Goal: Information Seeking & Learning: Learn about a topic

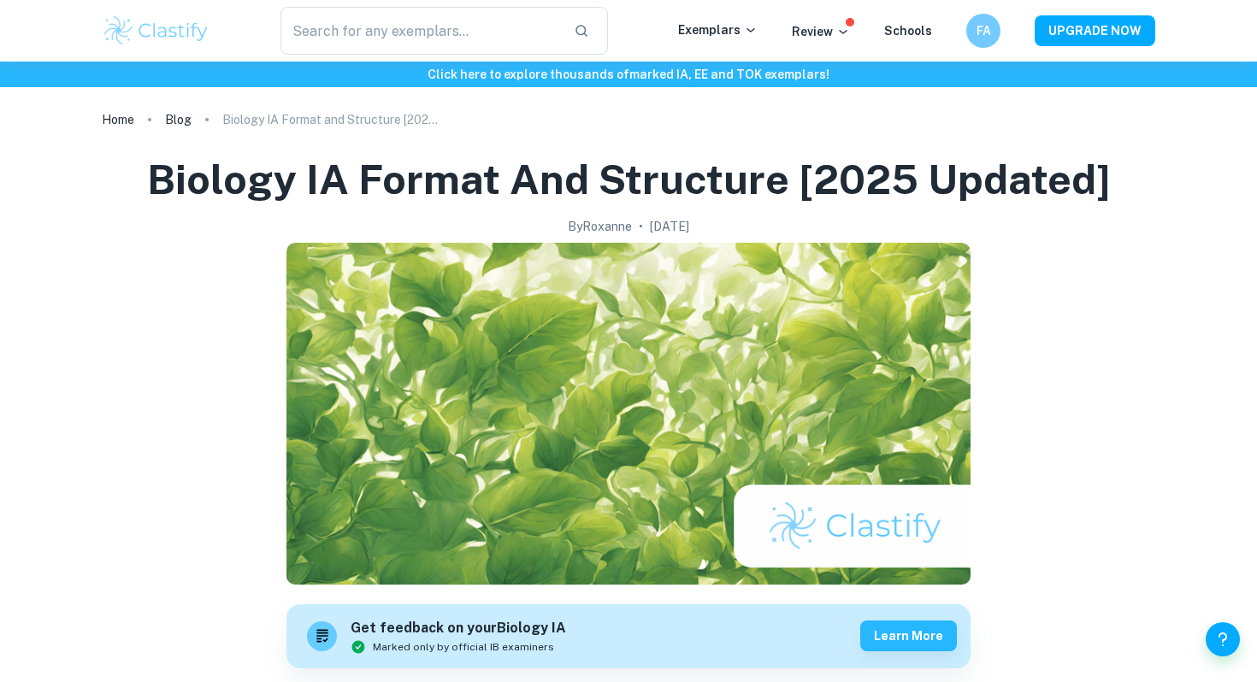
click at [326, 188] on h1 "Biology IA Format and Structure [2025 updated]" at bounding box center [628, 179] width 963 height 55
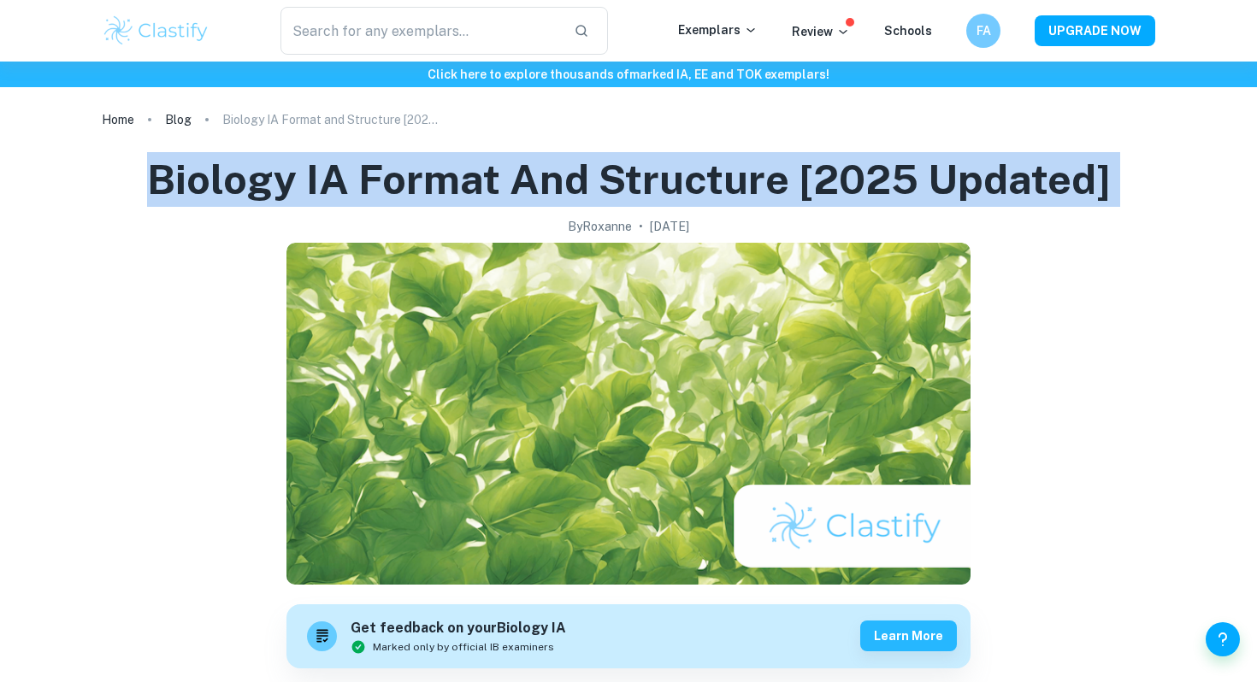
click at [326, 188] on h1 "Biology IA Format and Structure [2025 updated]" at bounding box center [628, 179] width 963 height 55
copy h1 "Biology IA Format and Structure [2025 updated]"
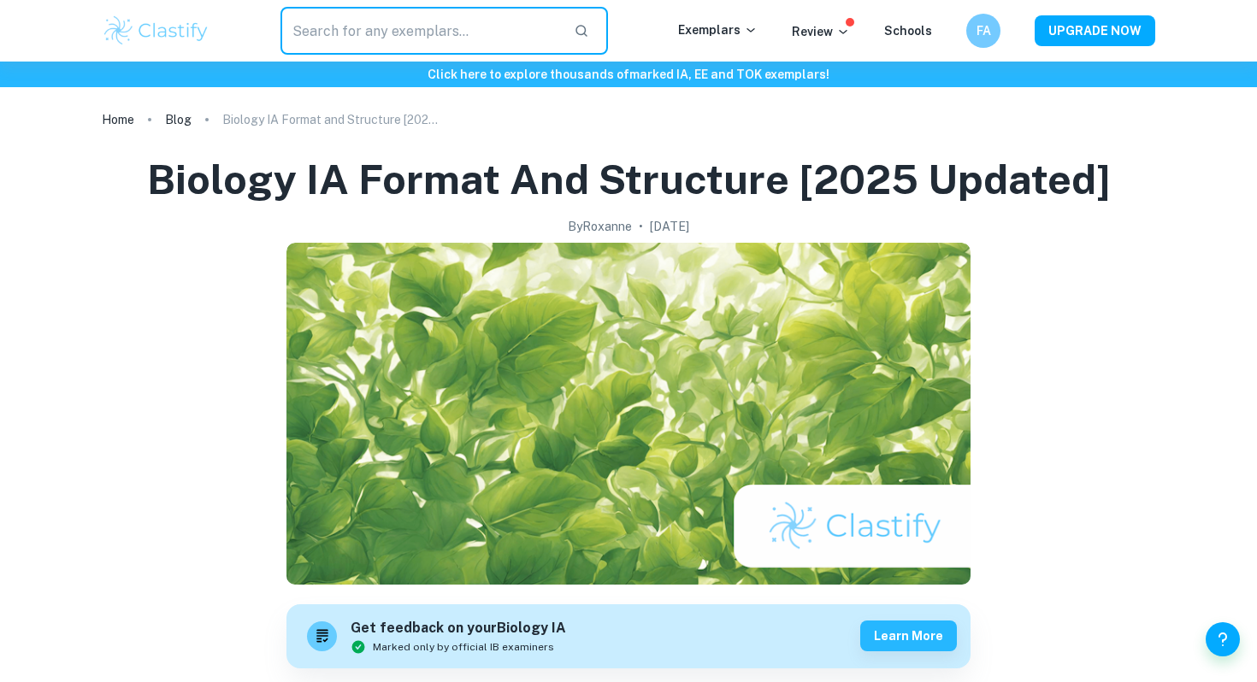
click at [335, 12] on input "text" at bounding box center [420, 31] width 280 height 48
paste input "Biology IA Format and Structure [2025 updated]"
click at [323, 32] on input "Biology IA Format and Structure [2025 updated]" at bounding box center [420, 31] width 280 height 48
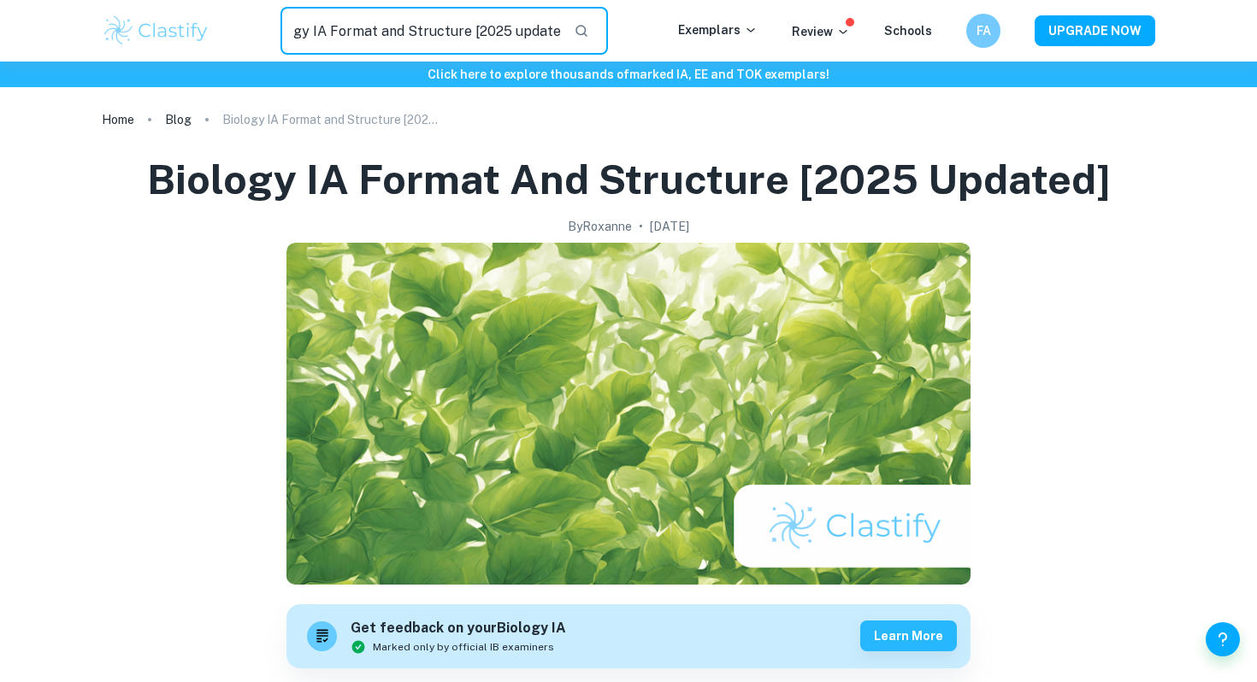
click at [319, 33] on input "Biology IA Format and Structure [2025 updated]" at bounding box center [420, 31] width 280 height 48
type input "Biology ee Format and Structure [2025 updated]"
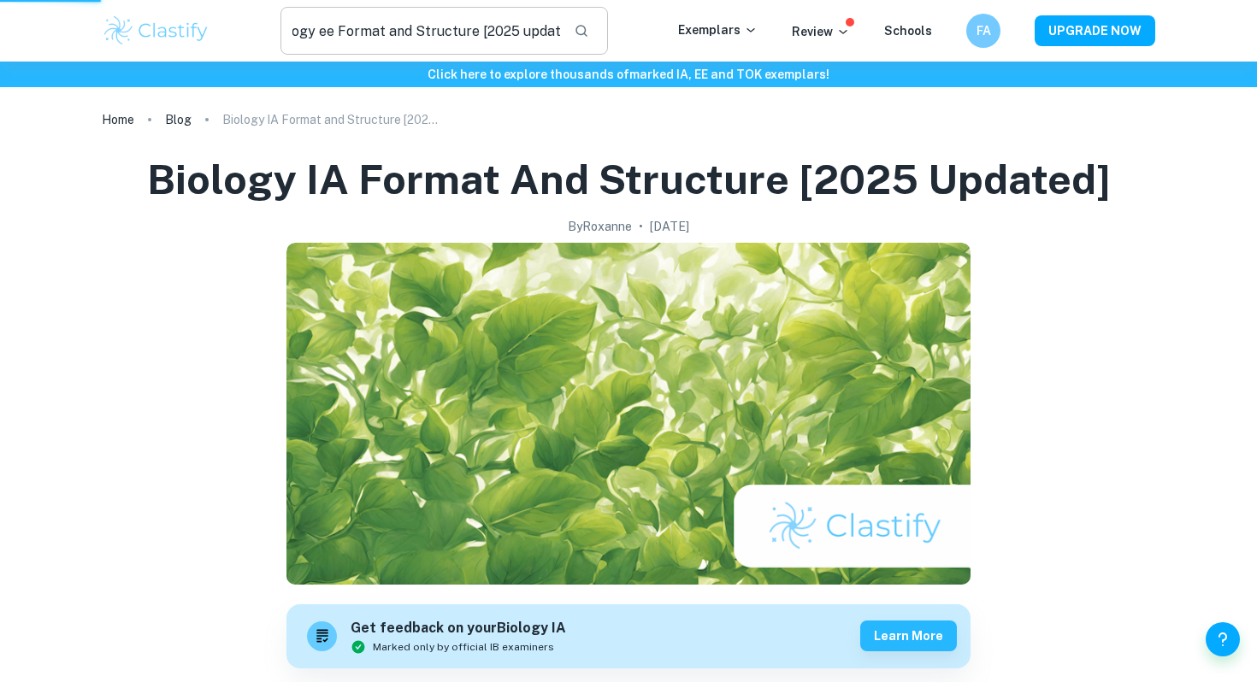
scroll to position [0, 0]
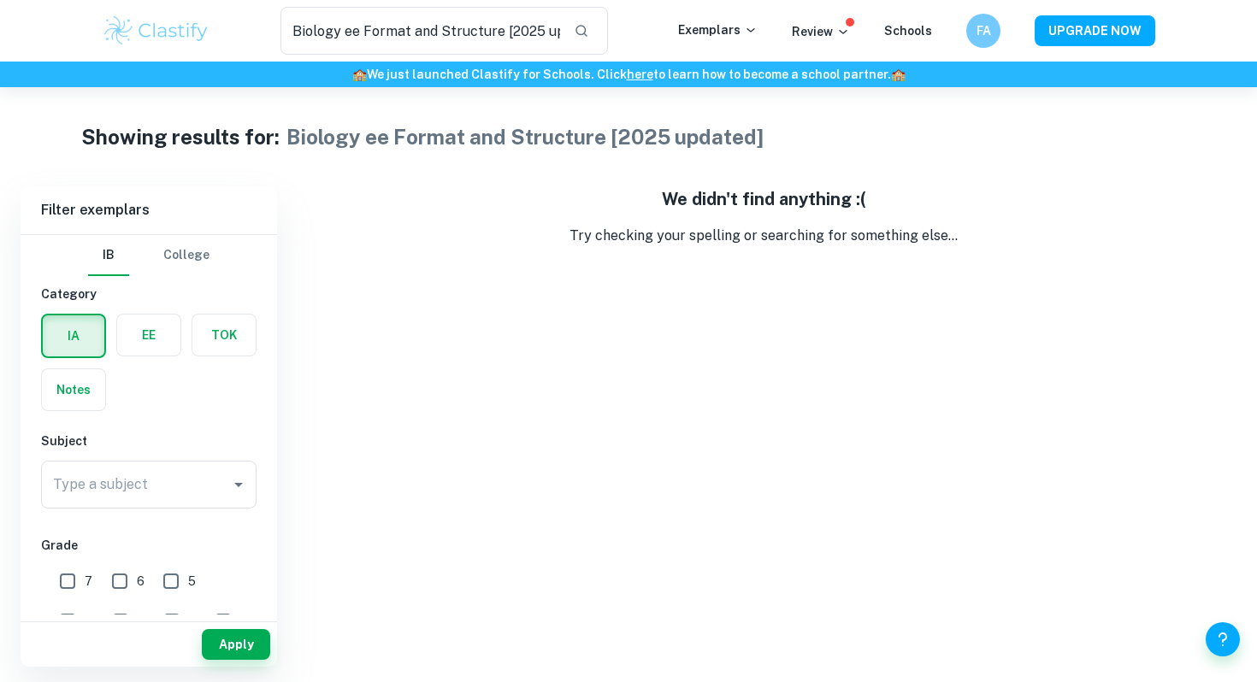
click at [184, 261] on button "College" at bounding box center [186, 255] width 46 height 41
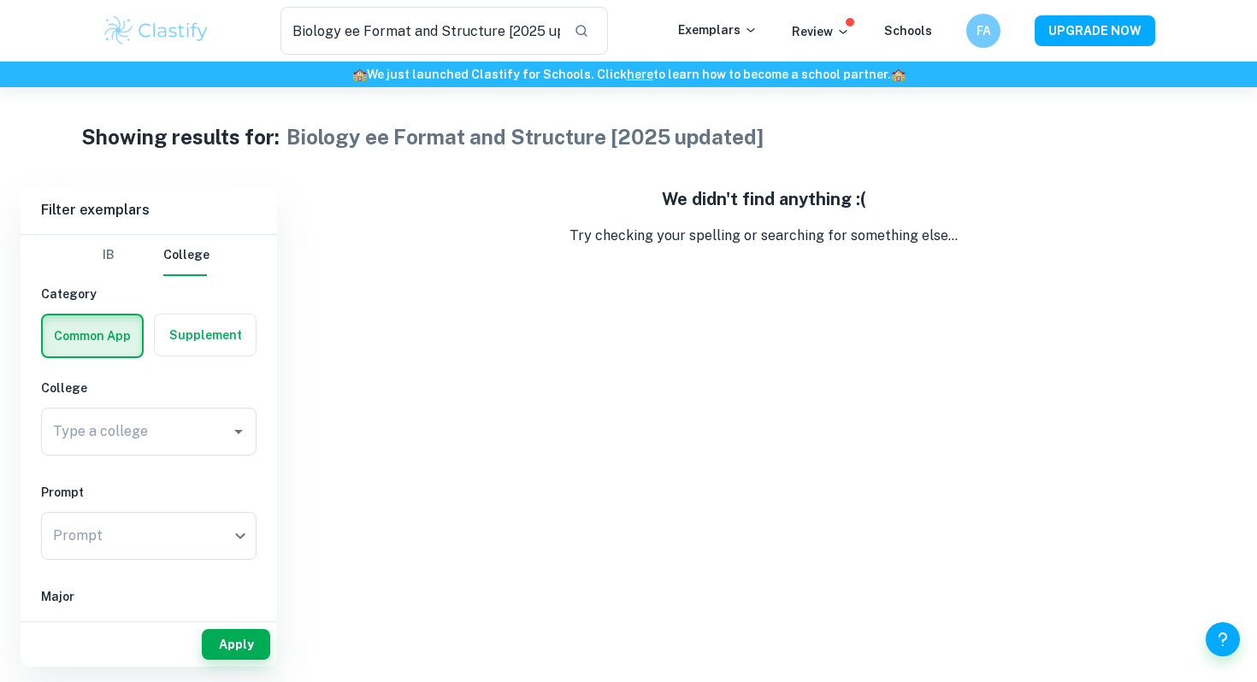
click at [110, 253] on button "IB" at bounding box center [108, 255] width 41 height 41
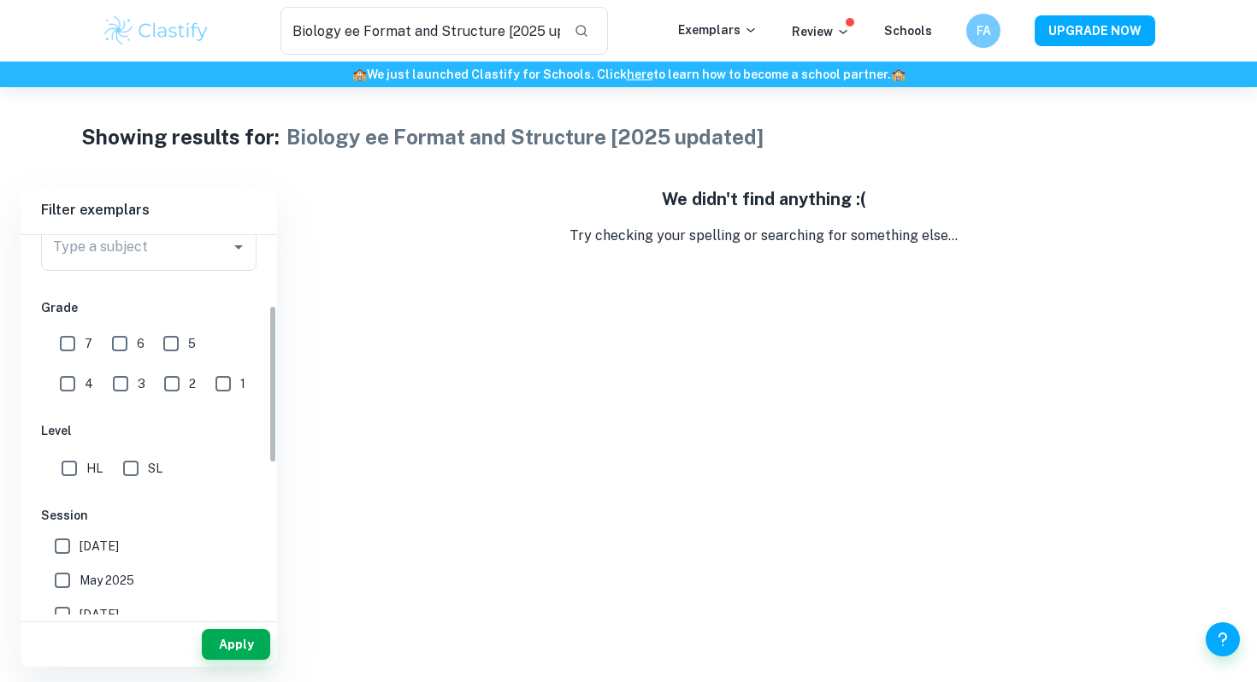
scroll to position [157, 0]
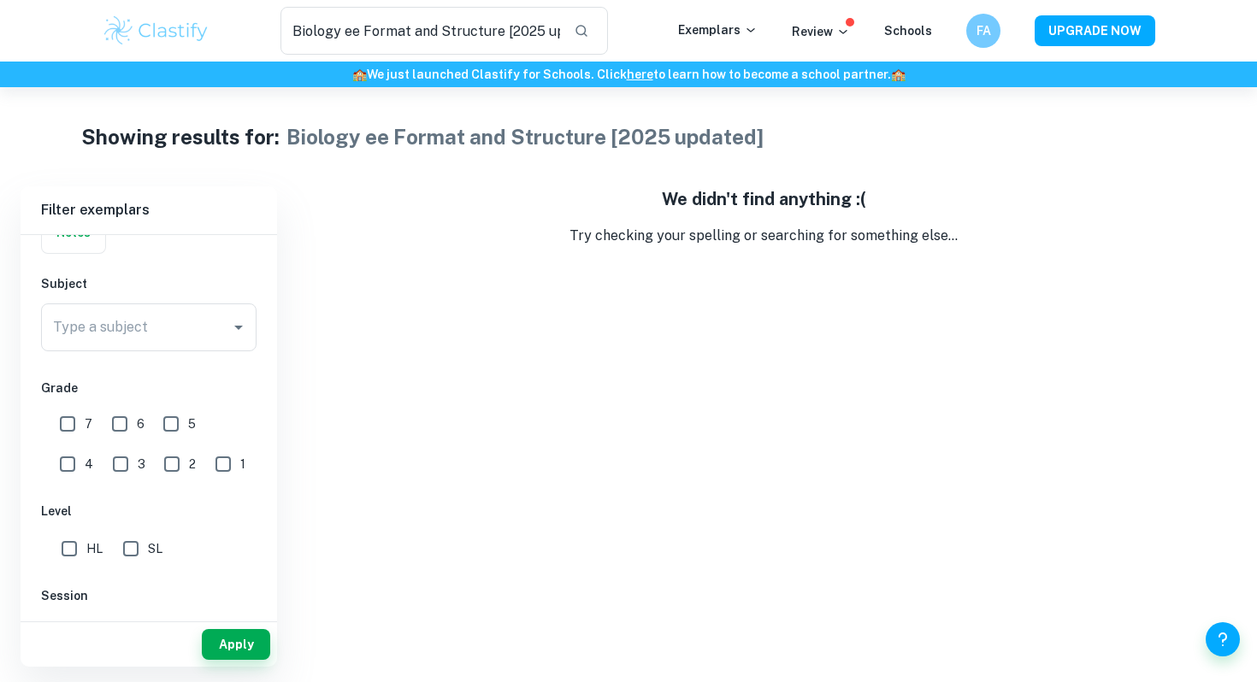
click at [83, 241] on label "button" at bounding box center [73, 232] width 63 height 41
click at [0, 0] on input "radio" at bounding box center [0, 0] width 0 height 0
click at [233, 646] on button "Apply" at bounding box center [236, 644] width 68 height 31
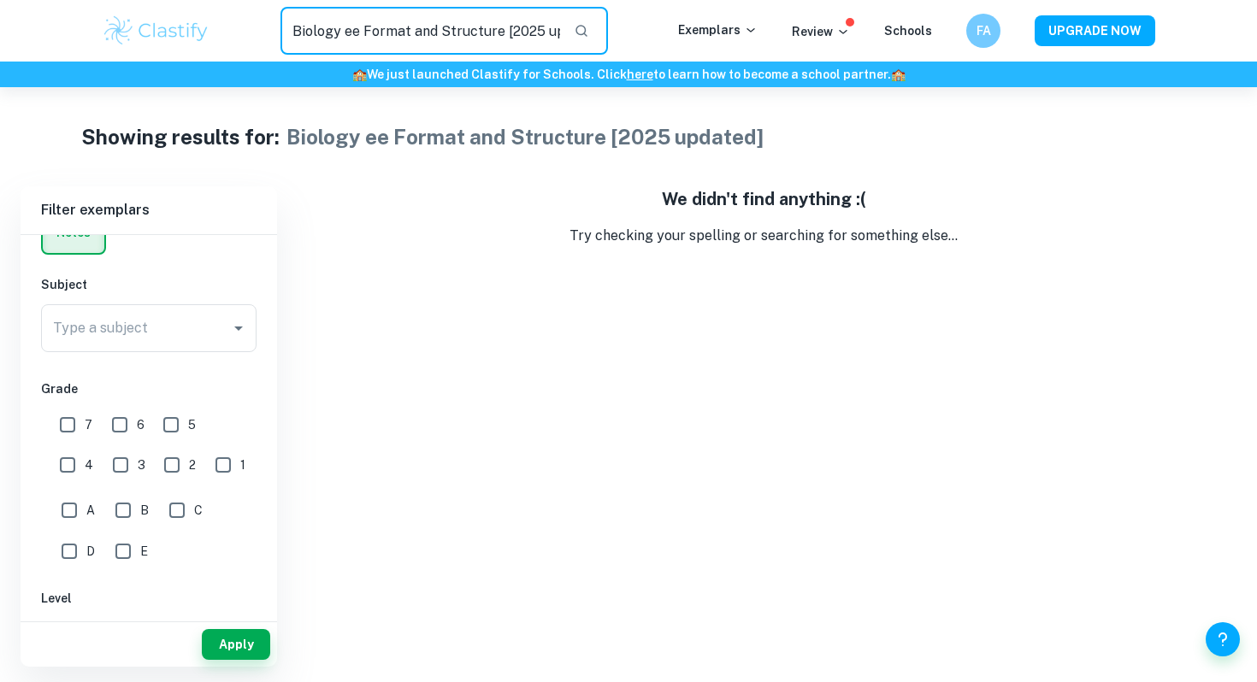
click at [431, 38] on input "Biology ee Format and Structure [2025 updated]" at bounding box center [420, 31] width 280 height 48
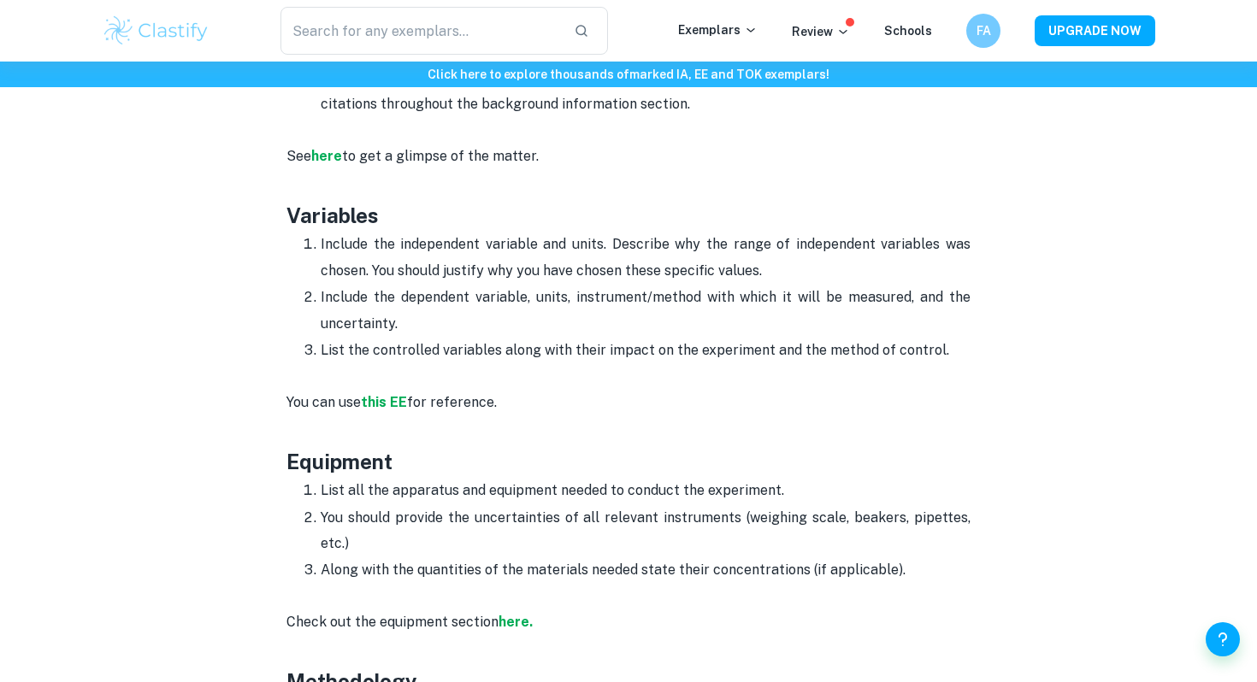
scroll to position [2121, 0]
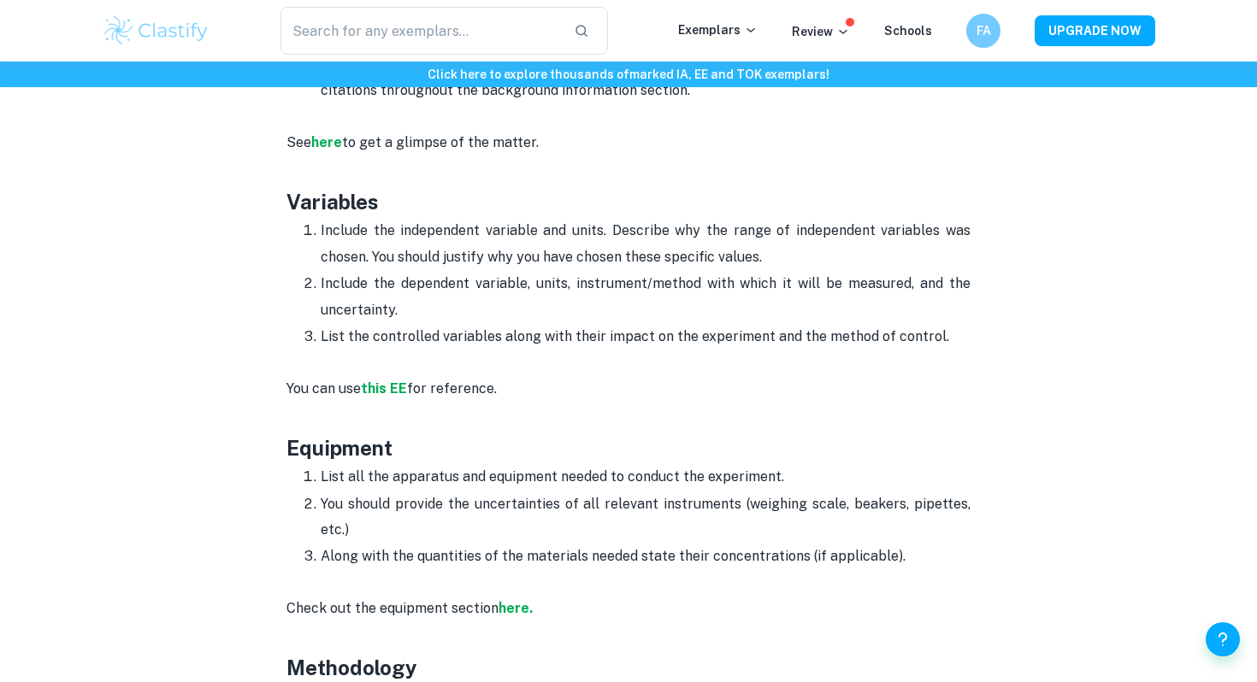
drag, startPoint x: 278, startPoint y: 202, endPoint x: 958, endPoint y: 342, distance: 694.0
click at [958, 342] on div "Biology EE Format and Structure By Julia • April 2, 2024 Get feedback on your B…" at bounding box center [628, 471] width 1053 height 4921
copy div "Variables Include the independent variable and units. Describe why the range of…"
click at [387, 128] on p "See here to get a glimpse of the matter." at bounding box center [628, 130] width 684 height 52
